Goal: Task Accomplishment & Management: Use online tool/utility

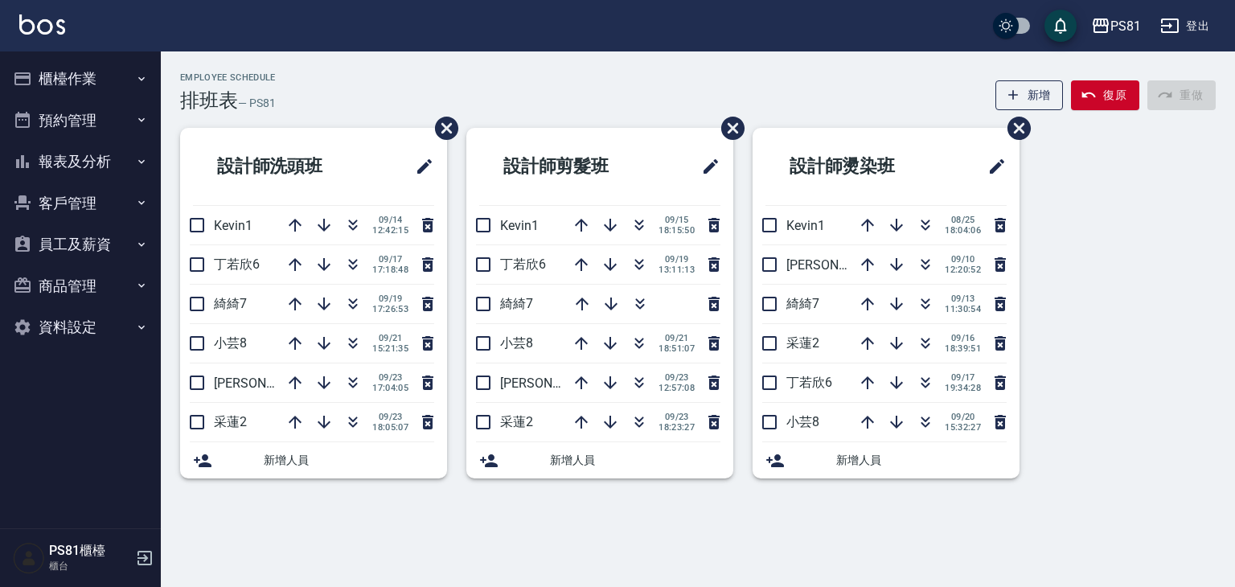
click at [104, 151] on button "報表及分析" at bounding box center [80, 162] width 148 height 42
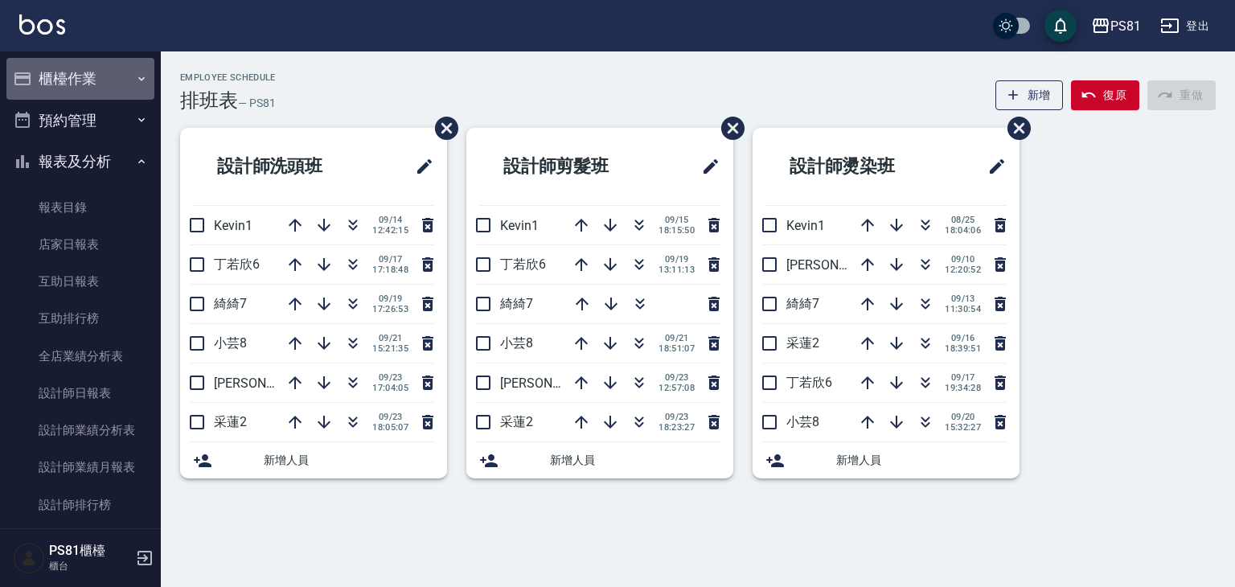
drag, startPoint x: 110, startPoint y: 72, endPoint x: 83, endPoint y: 182, distance: 113.5
click at [109, 72] on button "櫃檯作業" at bounding box center [80, 79] width 148 height 42
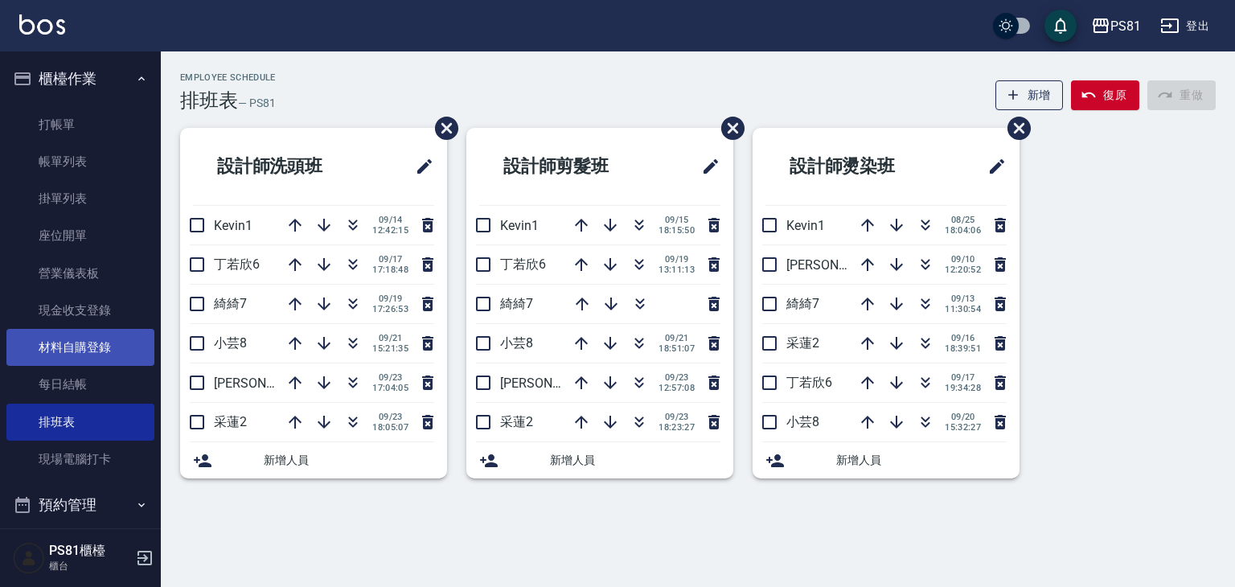
scroll to position [80, 0]
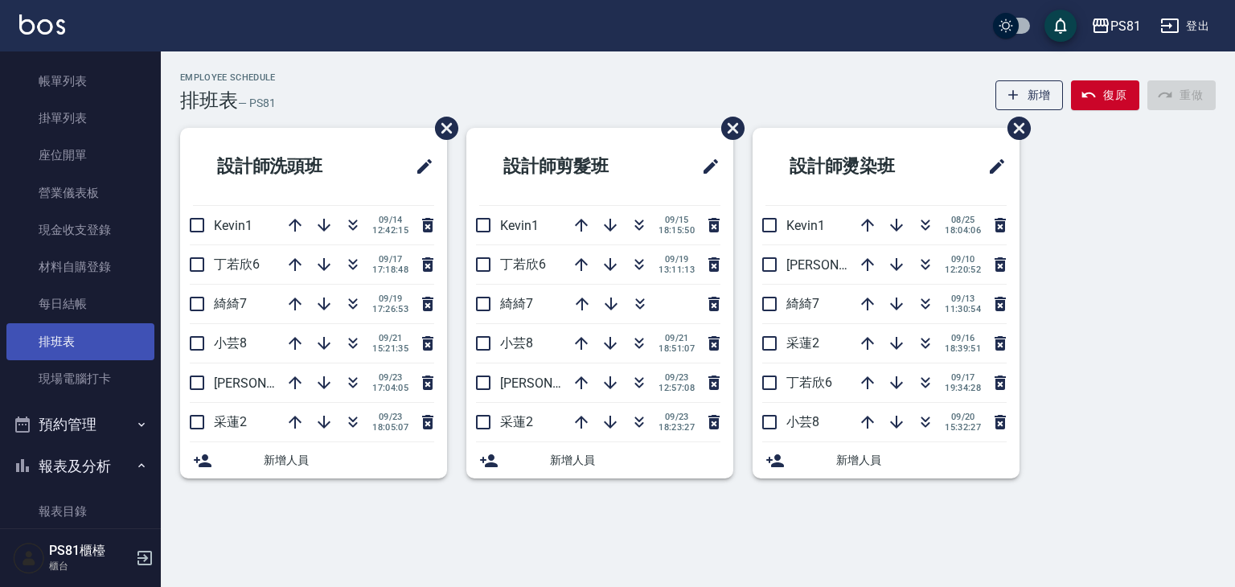
click at [87, 335] on link "排班表" at bounding box center [80, 341] width 148 height 37
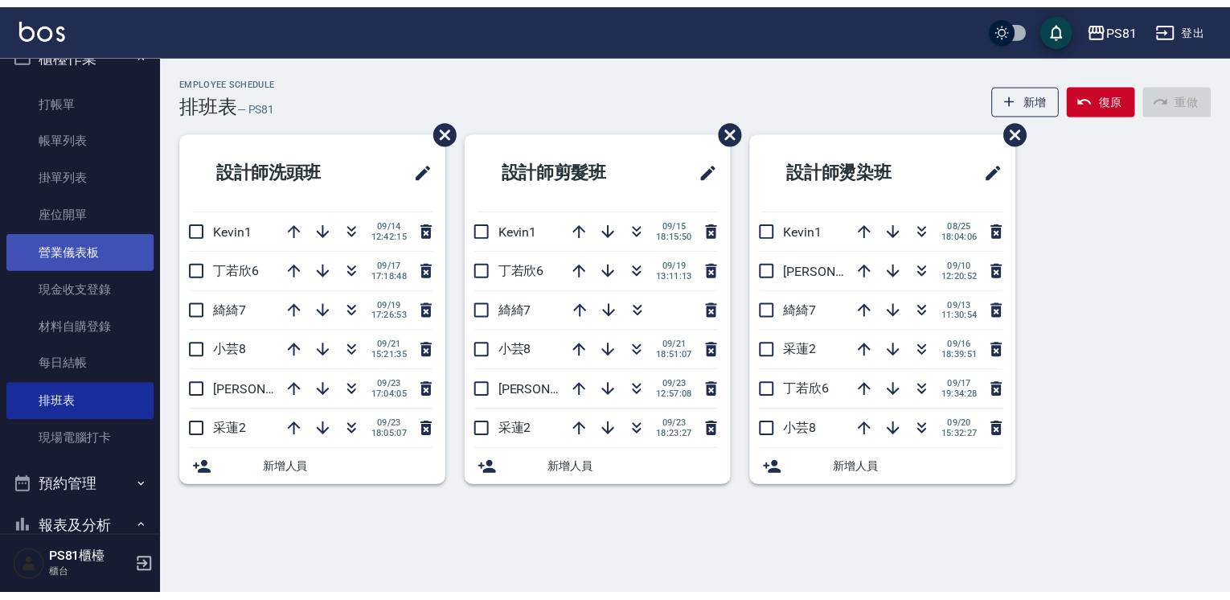
scroll to position [0, 0]
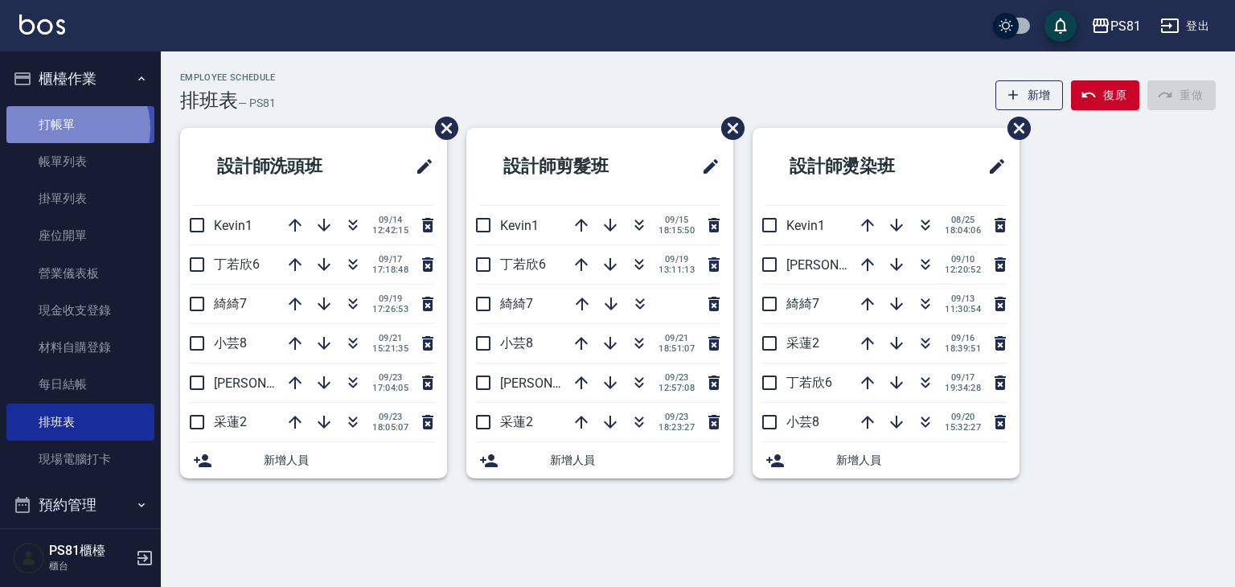
click at [73, 128] on link "打帳單" at bounding box center [80, 124] width 148 height 37
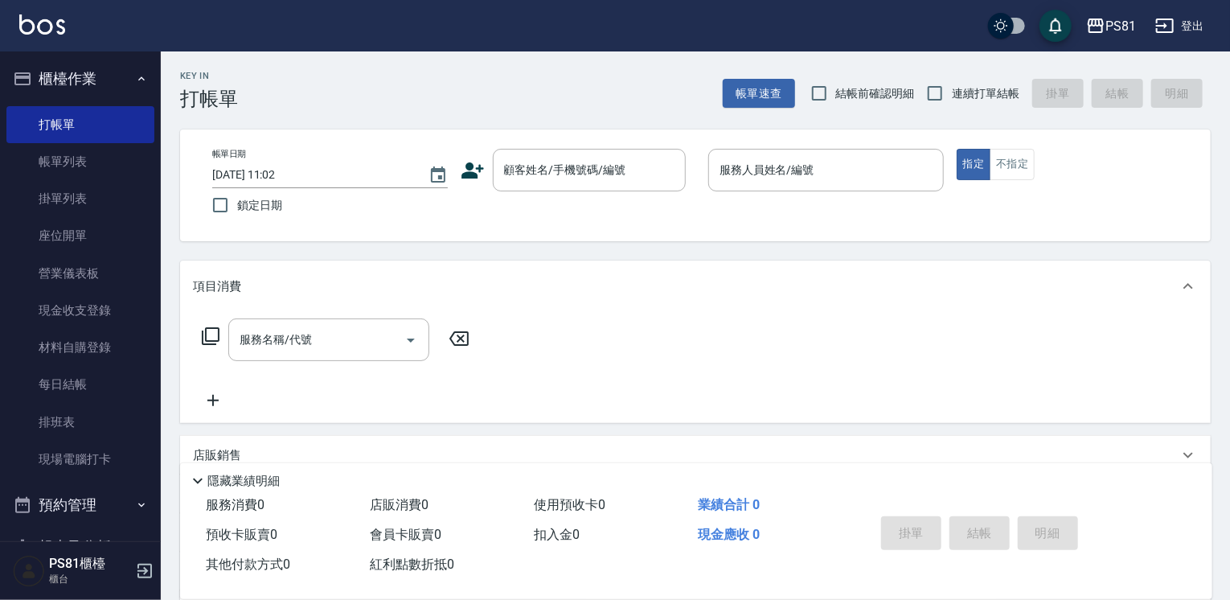
click at [252, 87] on div "Key In 打帳單 帳單速查 結帳前確認明細 連續打單結帳 掛單 結帳 明細" at bounding box center [686, 80] width 1050 height 59
click at [80, 416] on link "排班表" at bounding box center [80, 422] width 148 height 37
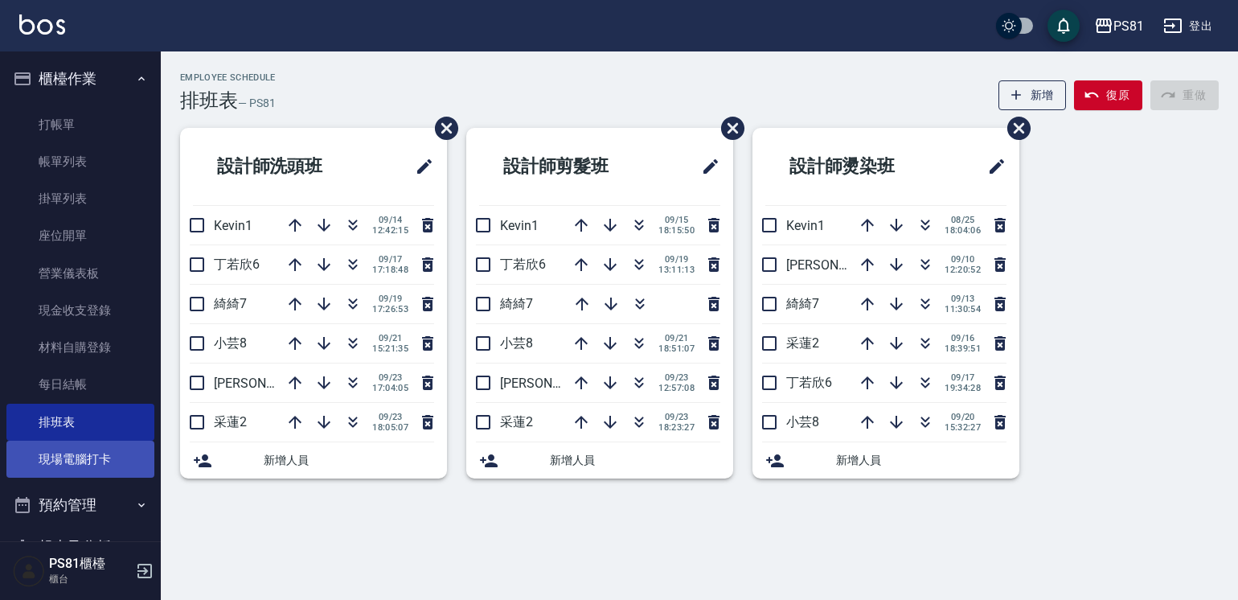
click at [79, 465] on link "現場電腦打卡" at bounding box center [80, 459] width 148 height 37
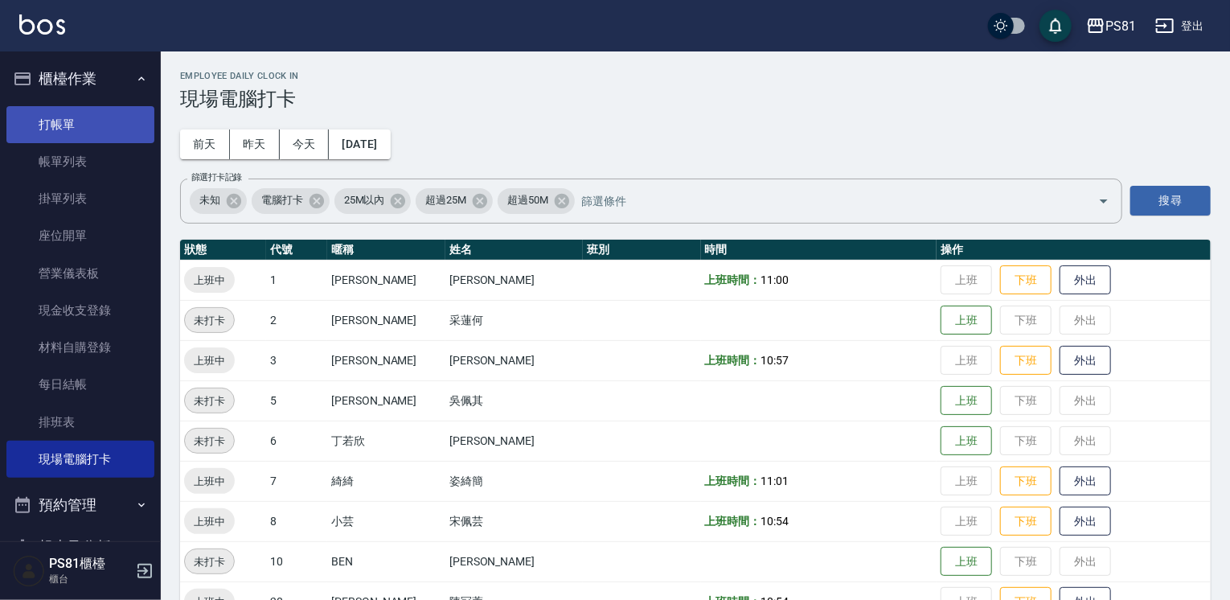
click at [68, 125] on link "打帳單" at bounding box center [80, 124] width 148 height 37
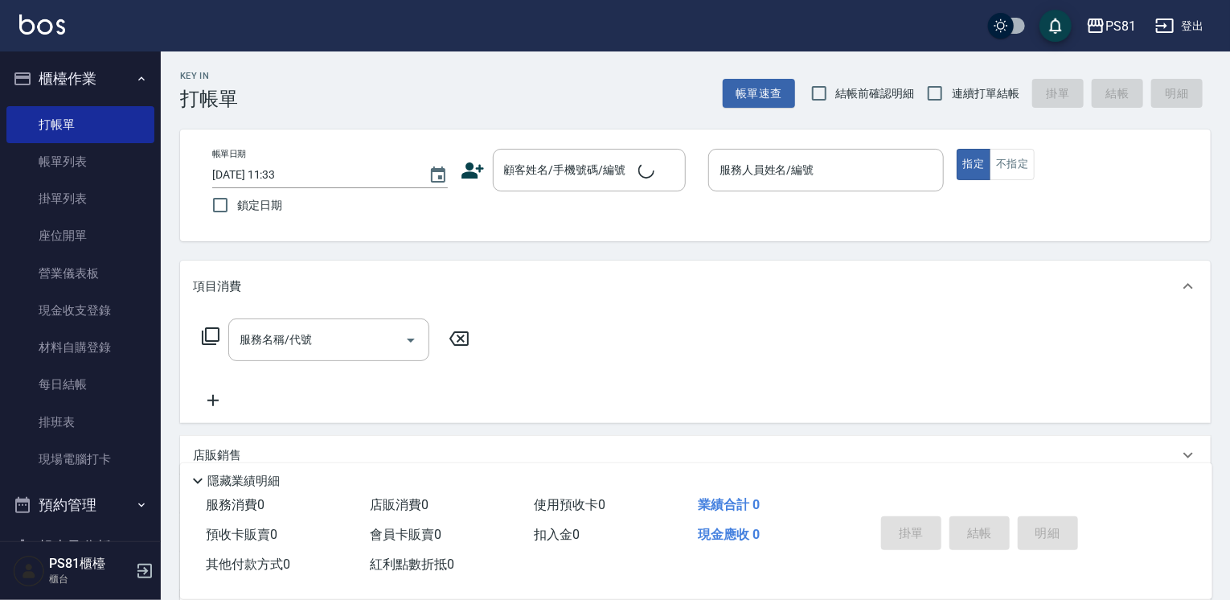
click at [378, 94] on div "Key In 打帳單 帳單速查 結帳前確認明細 連續打單結帳 掛單 結帳 明細" at bounding box center [686, 80] width 1050 height 59
click at [970, 98] on span "連續打單結帳" at bounding box center [986, 93] width 68 height 17
click at [952, 98] on input "連續打單結帳" at bounding box center [935, 93] width 34 height 34
checkbox input "true"
